Goal: Task Accomplishment & Management: Manage account settings

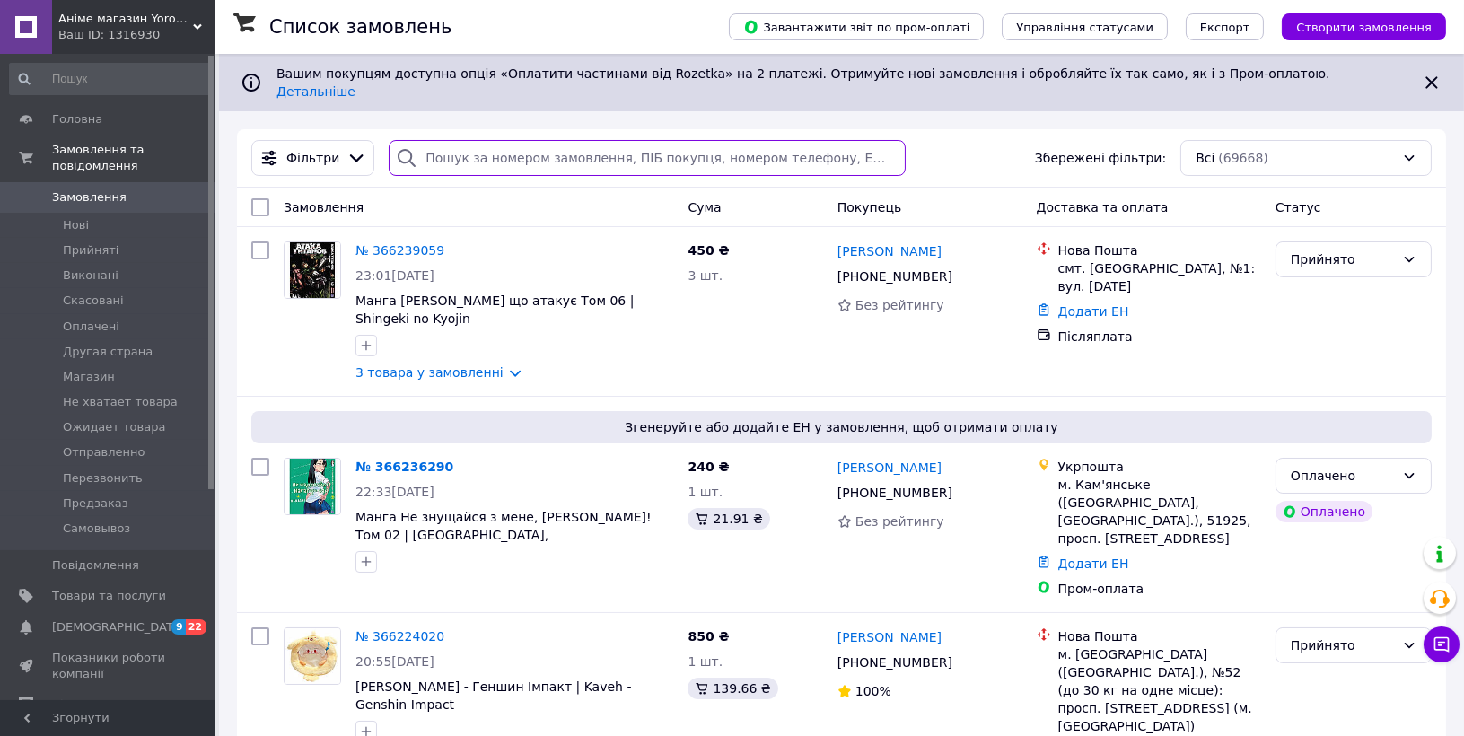
click at [501, 140] on input "search" at bounding box center [647, 158] width 517 height 36
paste input "366308492"
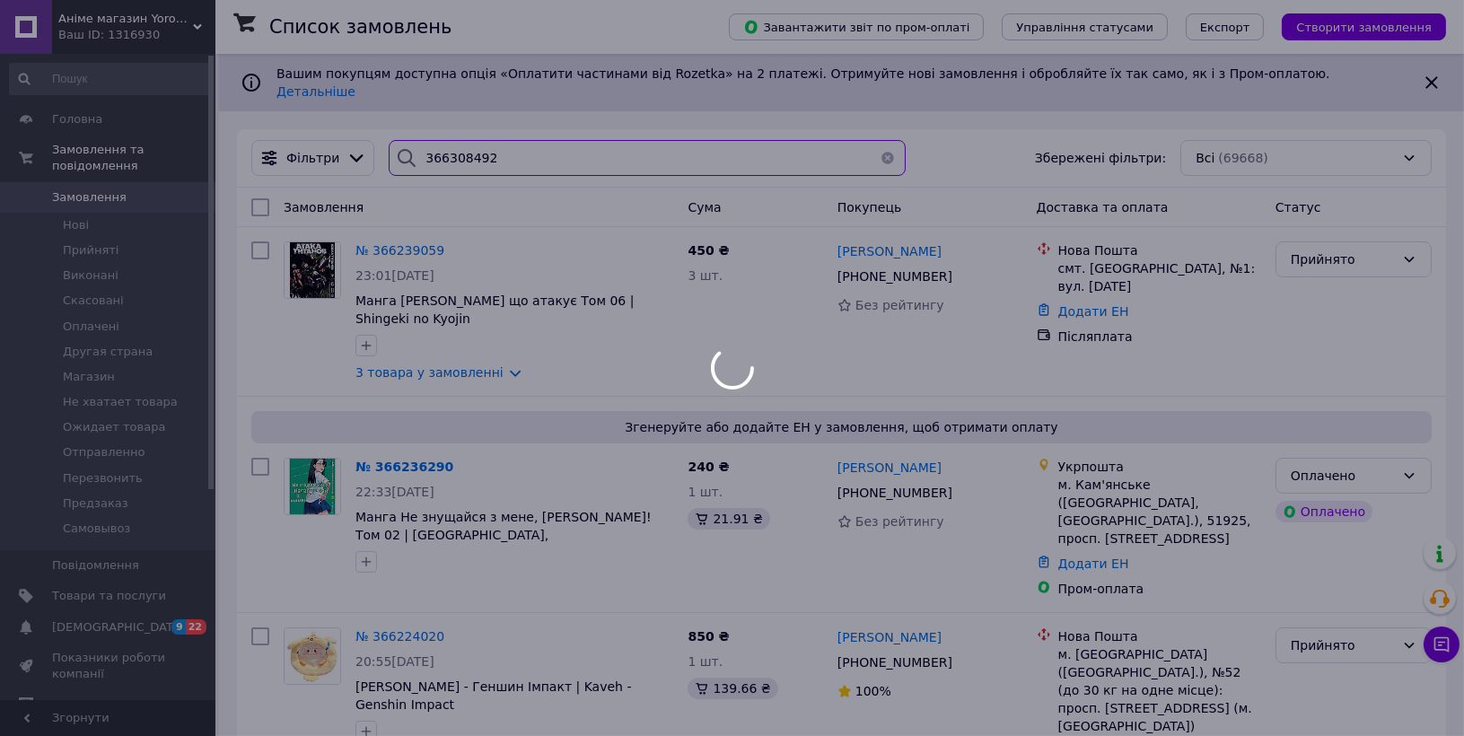
type input "366308492"
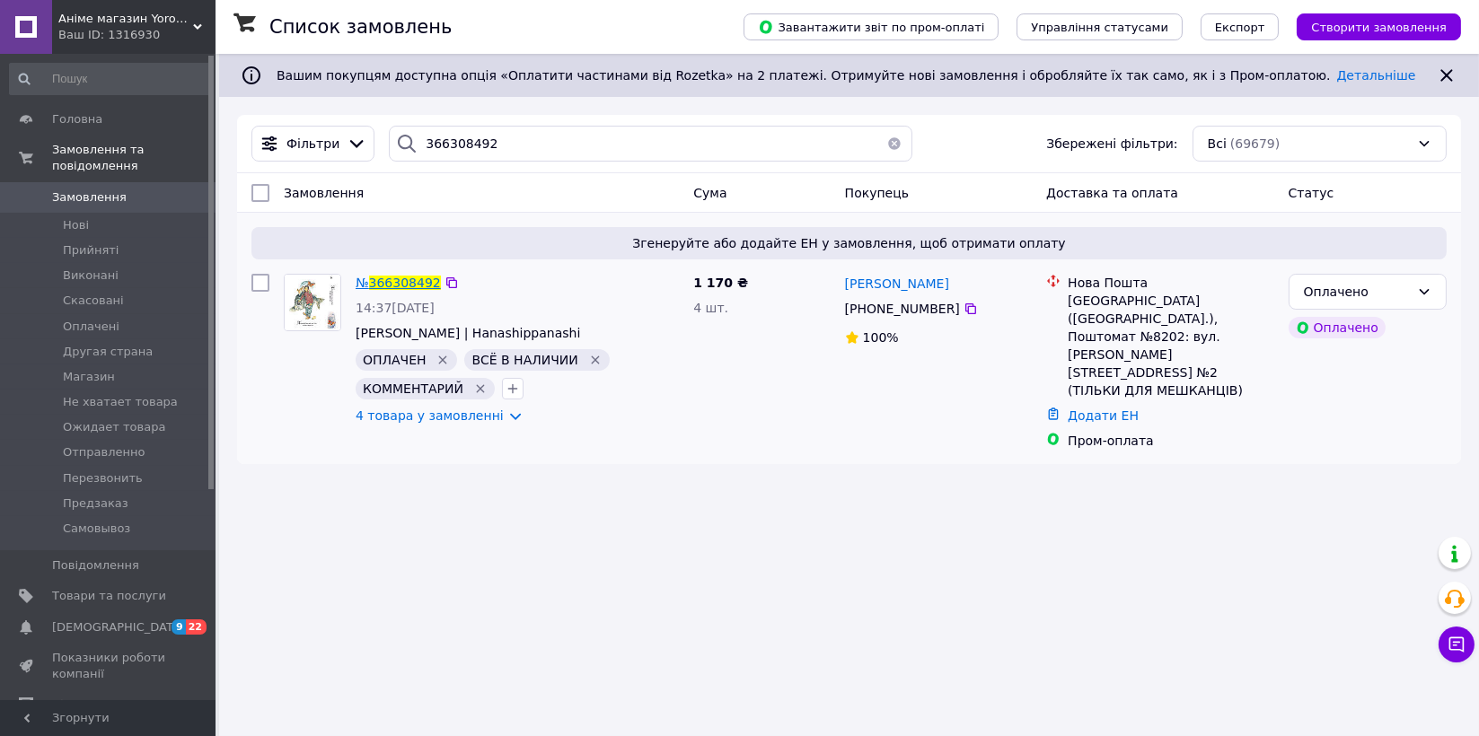
click at [386, 286] on span "366308492" at bounding box center [405, 283] width 72 height 14
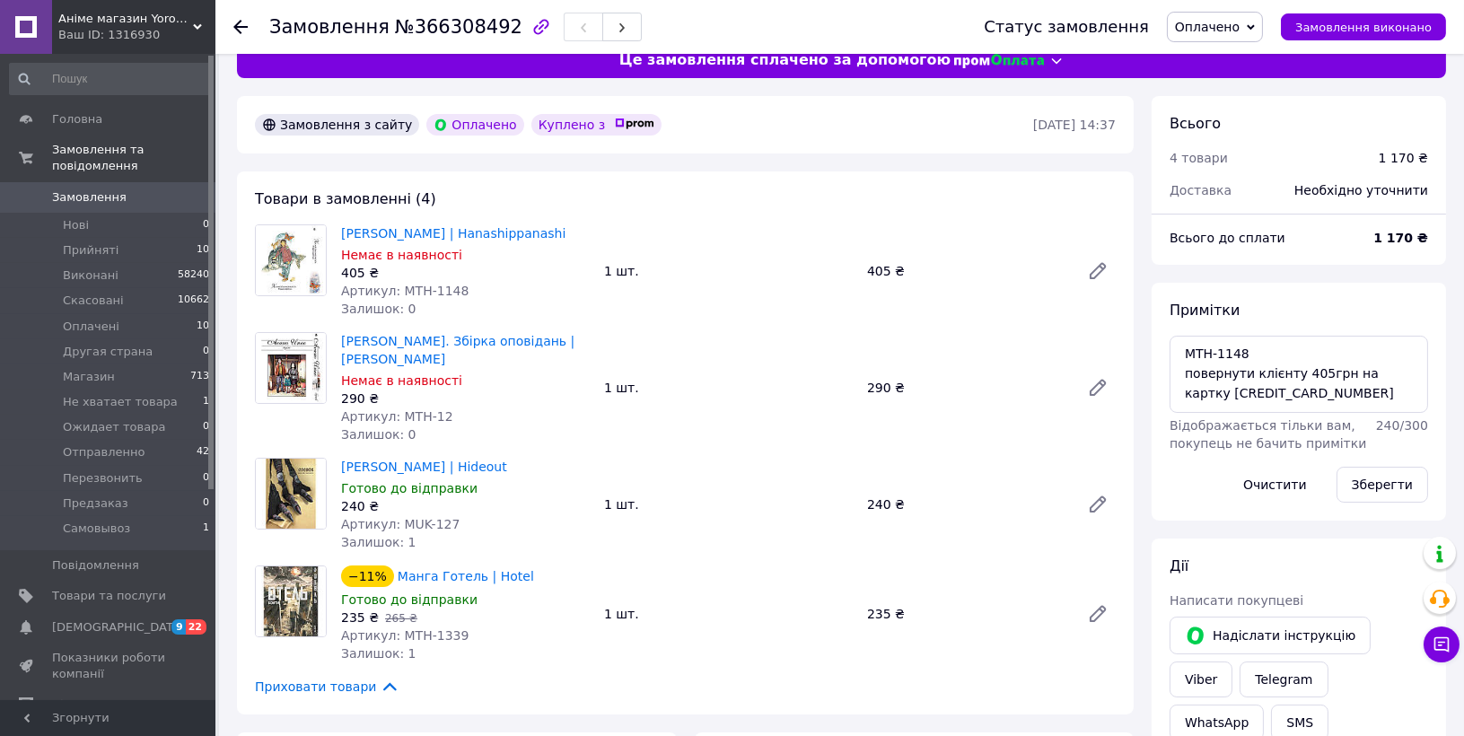
scroll to position [31, 0]
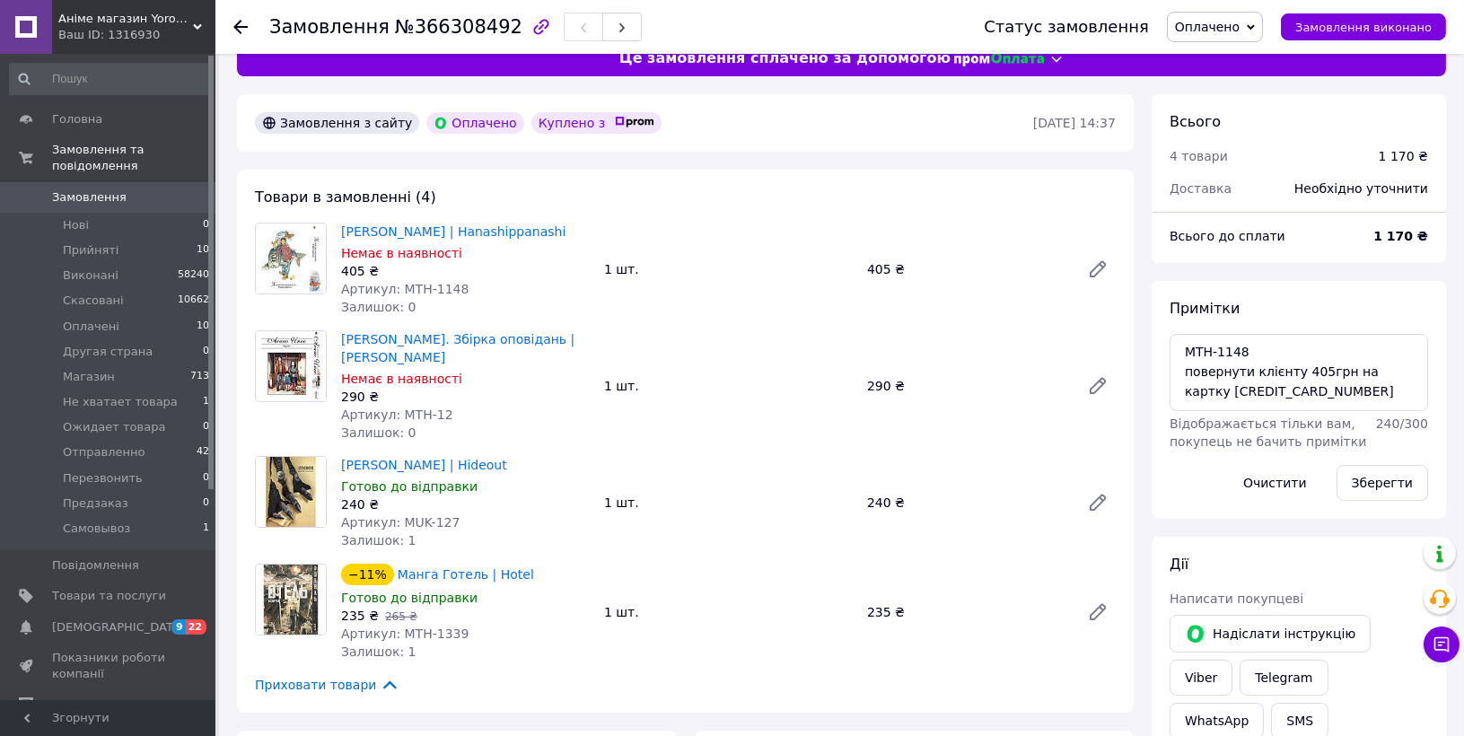
click at [423, 21] on span "№366308492" at bounding box center [458, 27] width 127 height 22
copy span "366308492"
click at [129, 189] on span "Замовлення" at bounding box center [109, 197] width 114 height 16
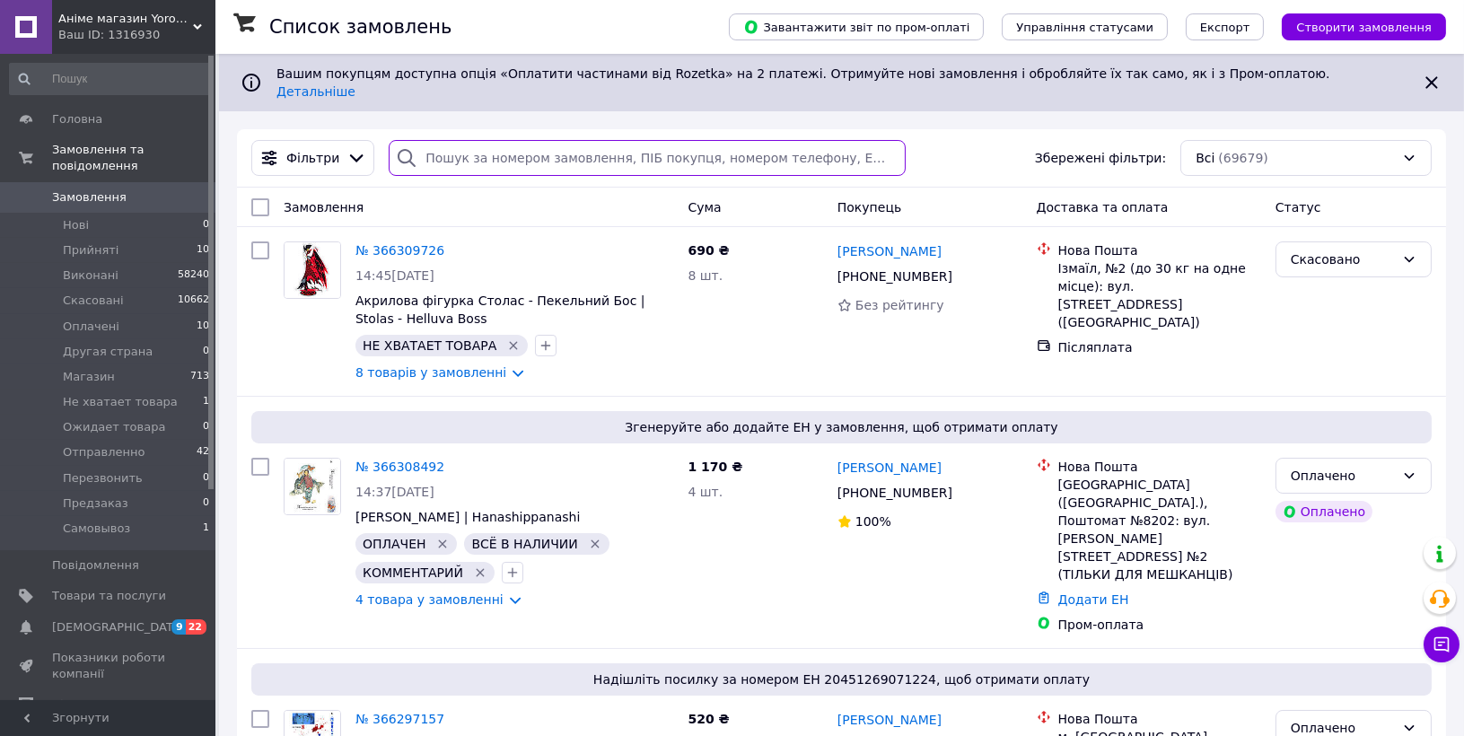
click at [569, 152] on input "search" at bounding box center [647, 158] width 517 height 36
paste input "366309726 -"
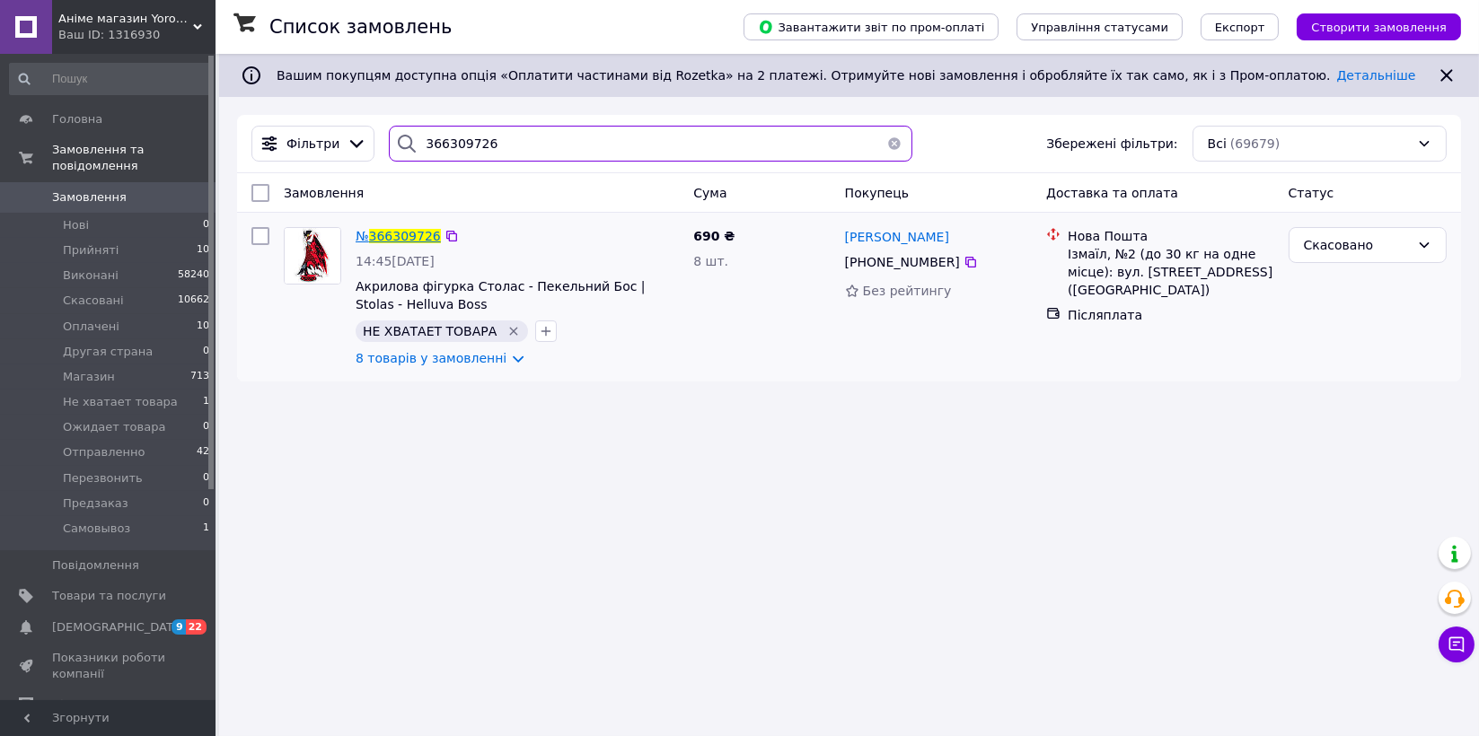
type input "366309726"
click at [413, 233] on span "366309726" at bounding box center [405, 236] width 72 height 14
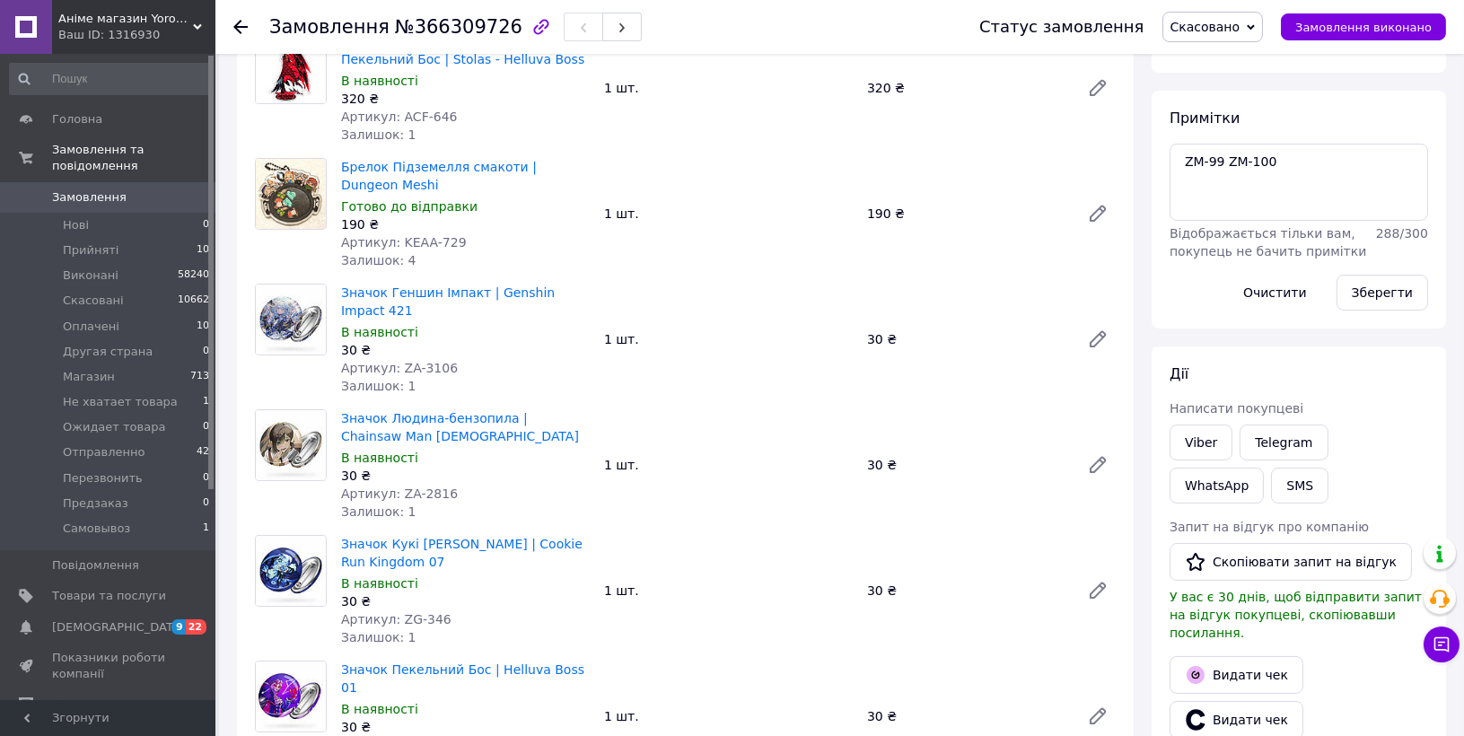
scroll to position [166, 0]
click at [462, 33] on span "№366309726" at bounding box center [458, 27] width 127 height 22
click at [463, 33] on span "№366309726" at bounding box center [458, 27] width 127 height 22
copy span "366309726"
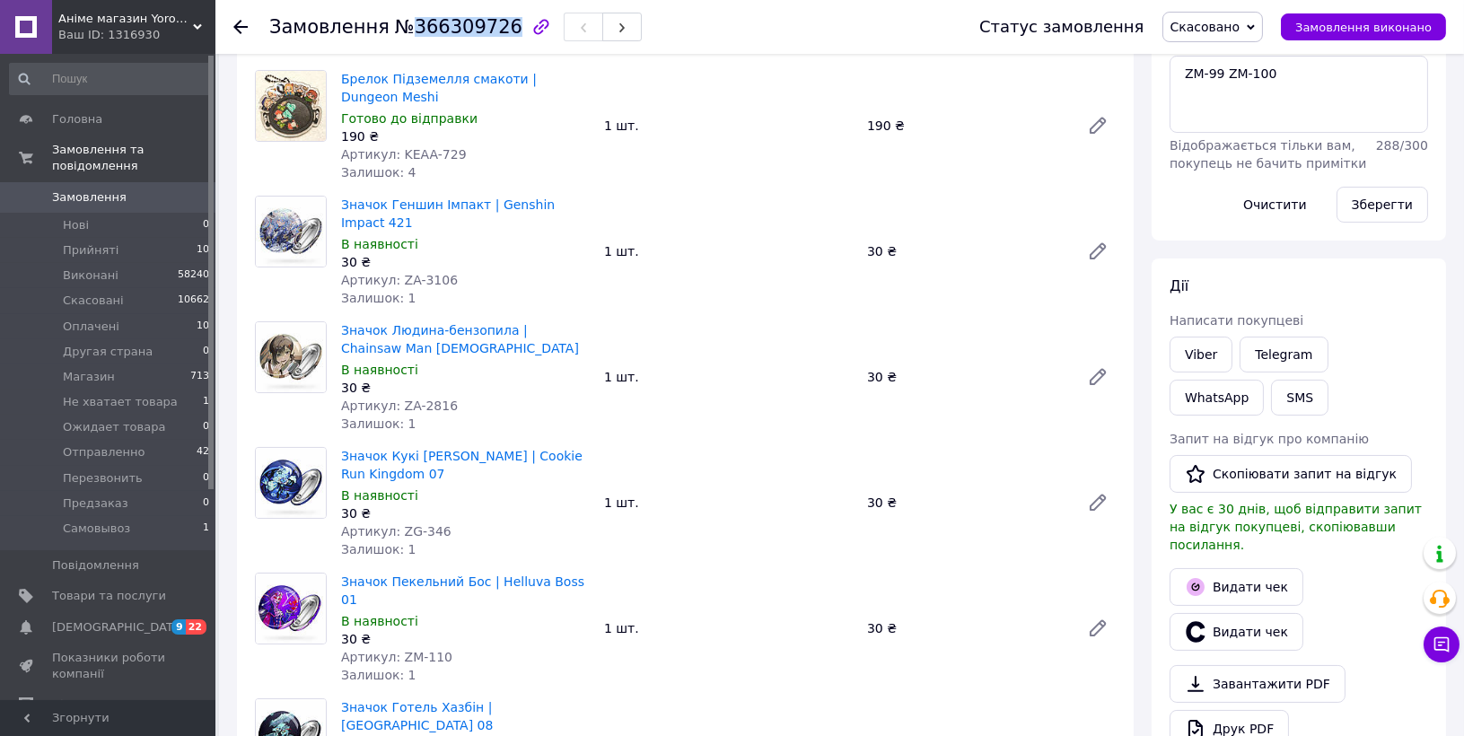
scroll to position [254, 0]
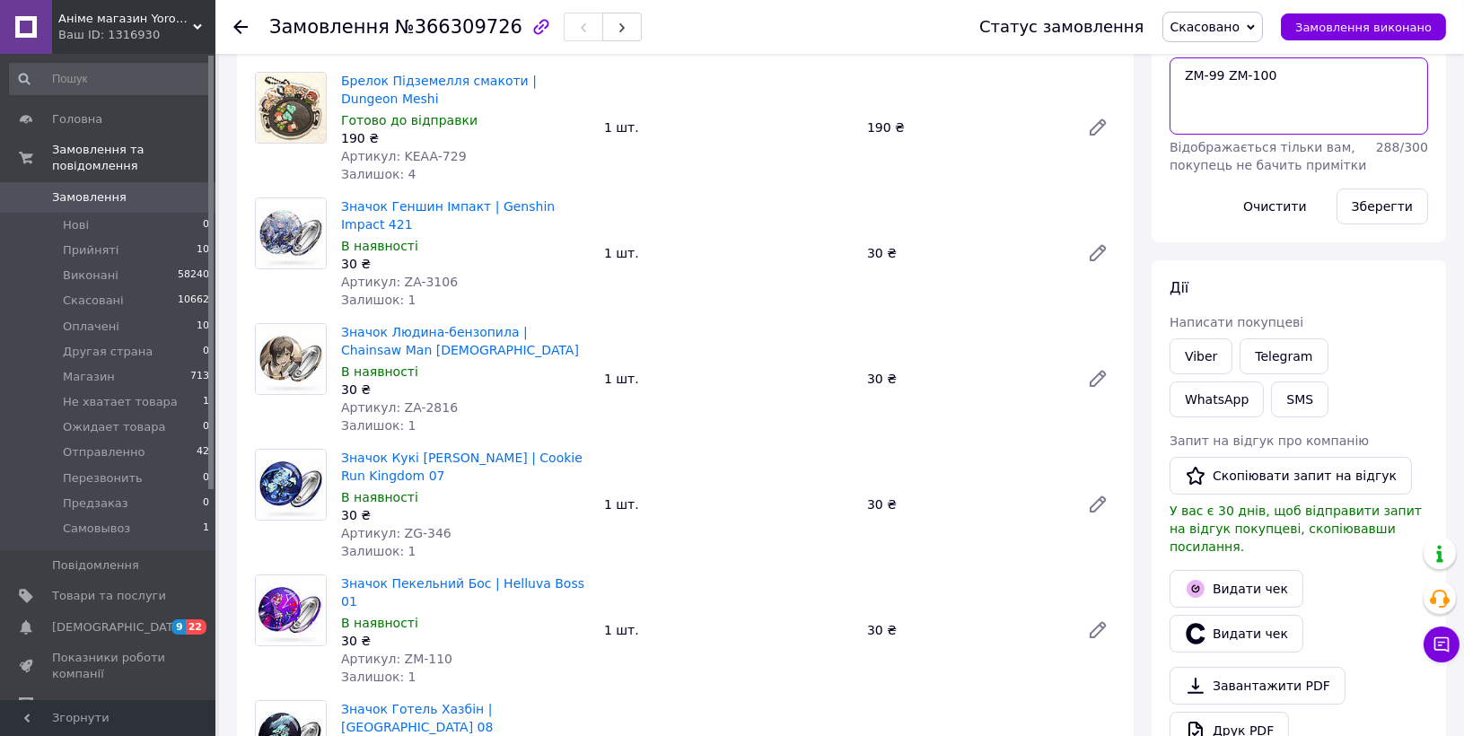
drag, startPoint x: 1222, startPoint y: 77, endPoint x: 1170, endPoint y: 79, distance: 52.1
click at [836, 79] on textarea "ZM-99 ZM-100" at bounding box center [1299, 95] width 259 height 77
drag, startPoint x: 1269, startPoint y: 84, endPoint x: 1226, endPoint y: 82, distance: 42.3
click at [836, 82] on textarea "ZM-99 ZM-100" at bounding box center [1299, 95] width 259 height 77
click at [113, 213] on li "Нові 0" at bounding box center [110, 225] width 220 height 25
